Goal: Find specific page/section: Find specific page/section

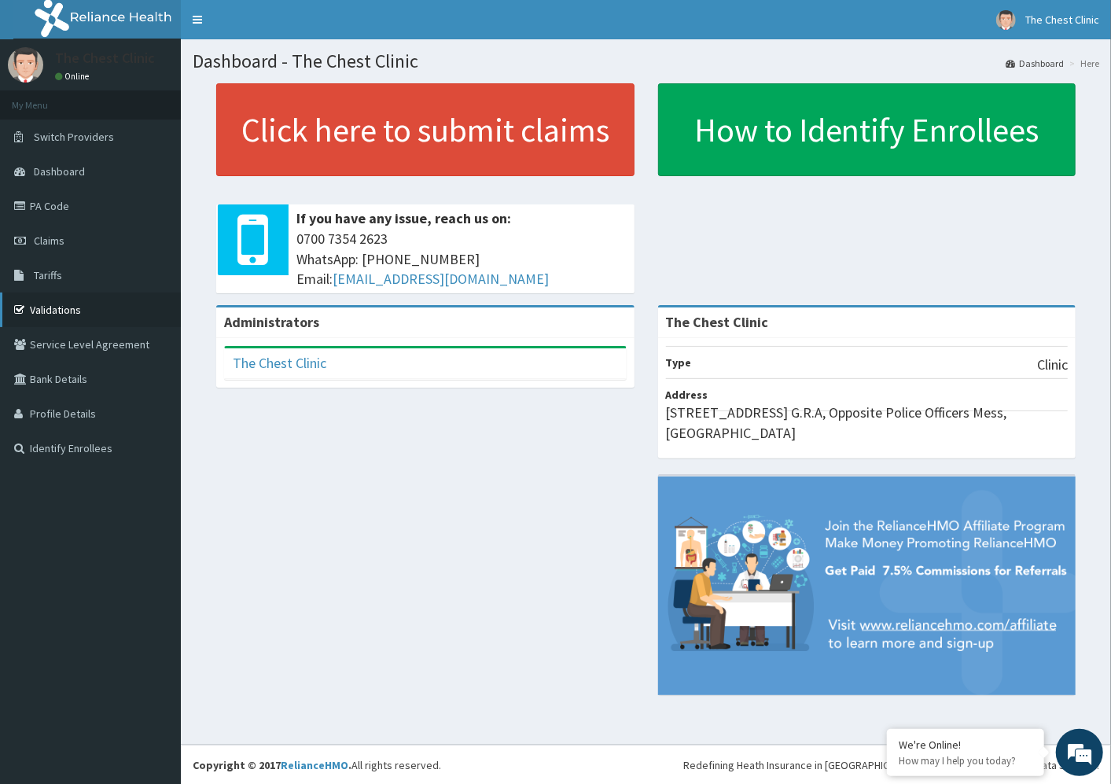
click at [64, 305] on link "Validations" at bounding box center [90, 309] width 181 height 35
click at [51, 309] on link "Validations" at bounding box center [90, 309] width 181 height 35
